Goal: Task Accomplishment & Management: Complete application form

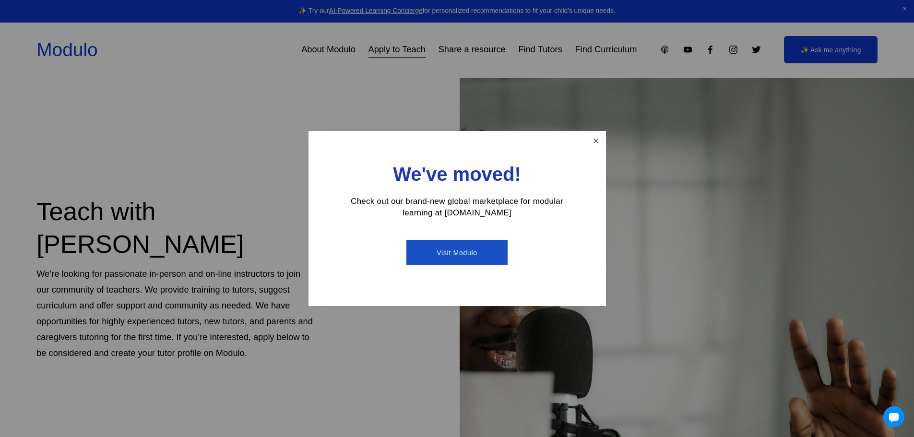
click at [591, 147] on link "Close" at bounding box center [596, 140] width 17 height 17
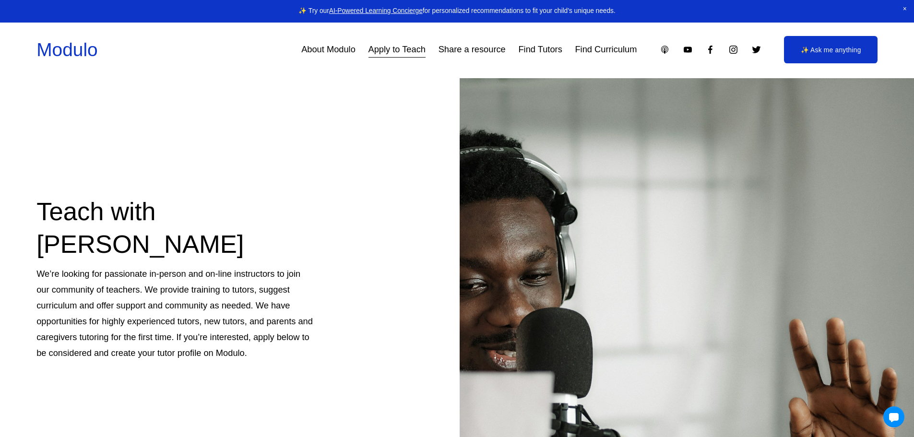
click at [329, 51] on link "About Modulo" at bounding box center [328, 50] width 54 height 18
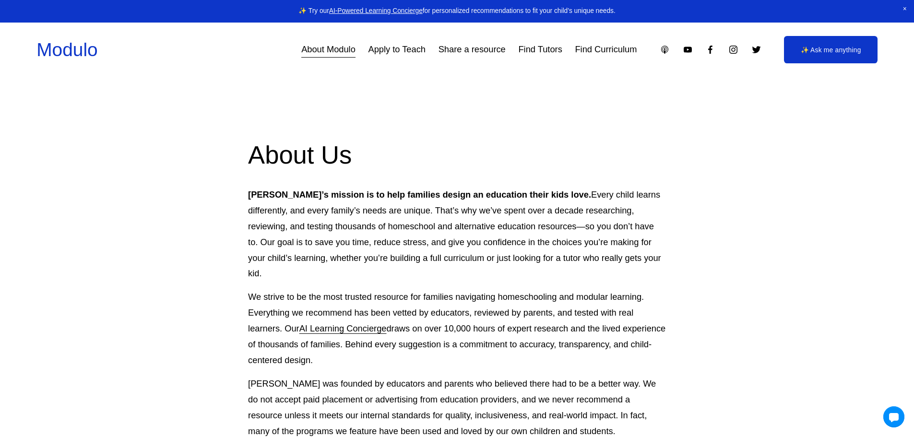
click at [398, 50] on link "Apply to Teach" at bounding box center [397, 50] width 57 height 18
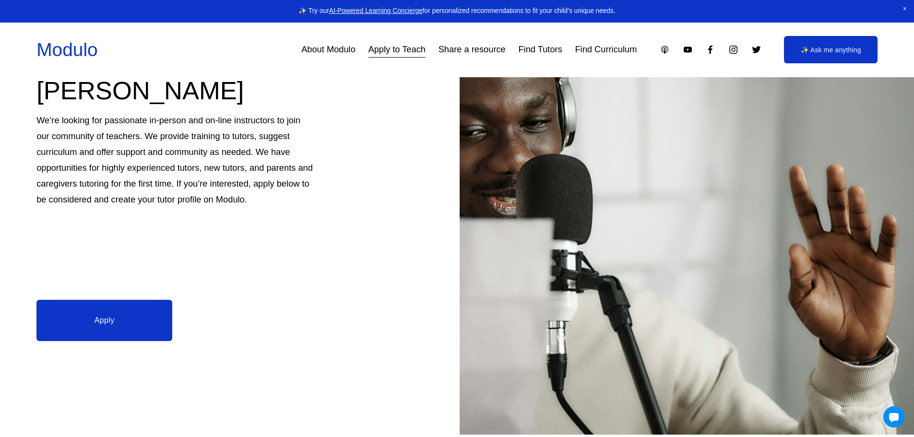
scroll to position [144, 0]
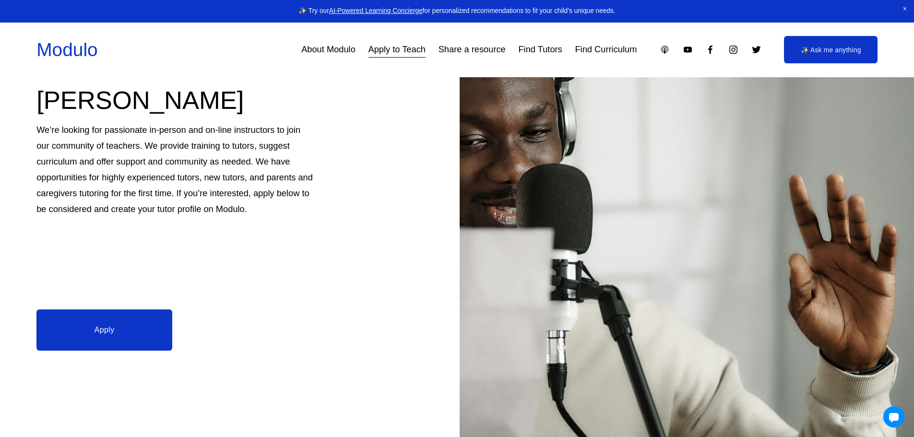
click at [123, 336] on link "Apply" at bounding box center [104, 330] width 136 height 41
